Goal: Navigation & Orientation: Find specific page/section

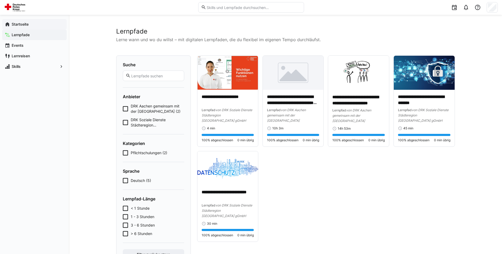
click at [0, 0] on app-navigation-label "Startseite" at bounding box center [0, 0] width 0 height 0
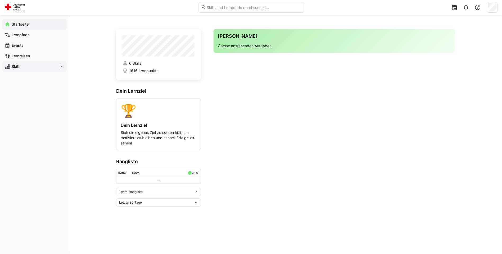
click at [19, 69] on span "Skills" at bounding box center [34, 66] width 47 height 5
